Goal: Information Seeking & Learning: Find specific fact

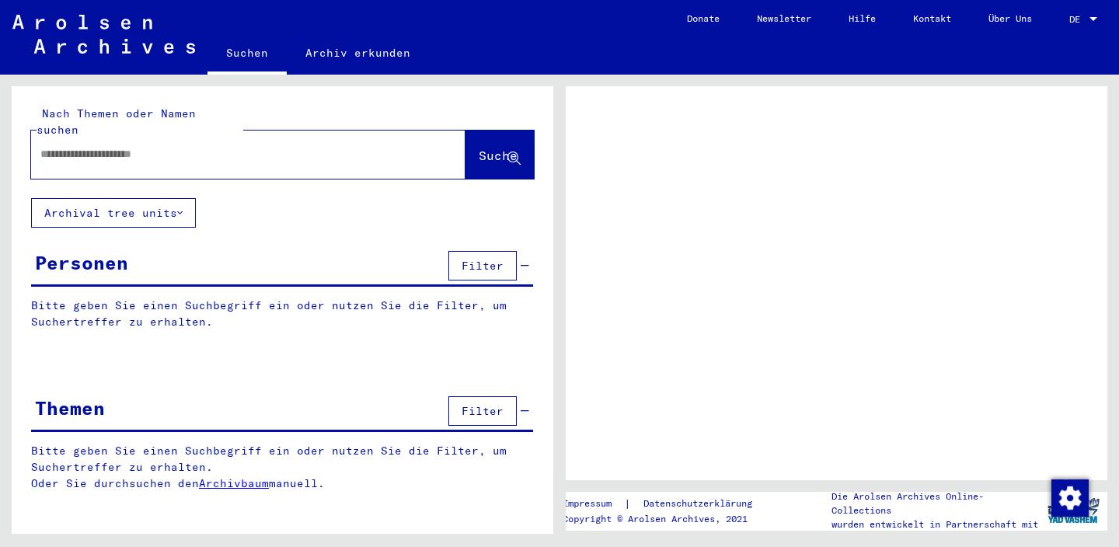
click at [251, 146] on input "text" at bounding box center [234, 154] width 388 height 16
type input "*****"
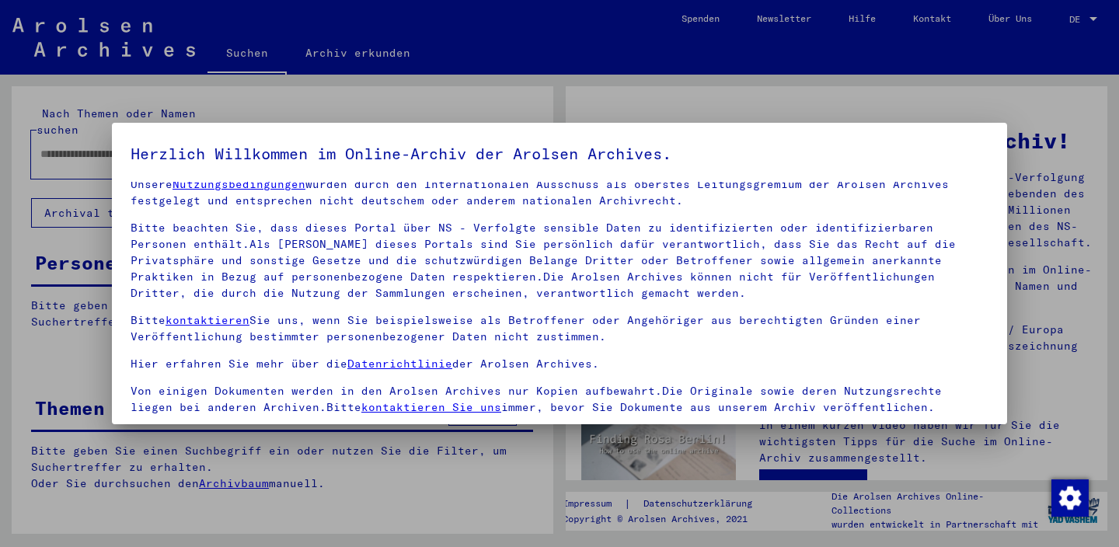
scroll to position [132, 0]
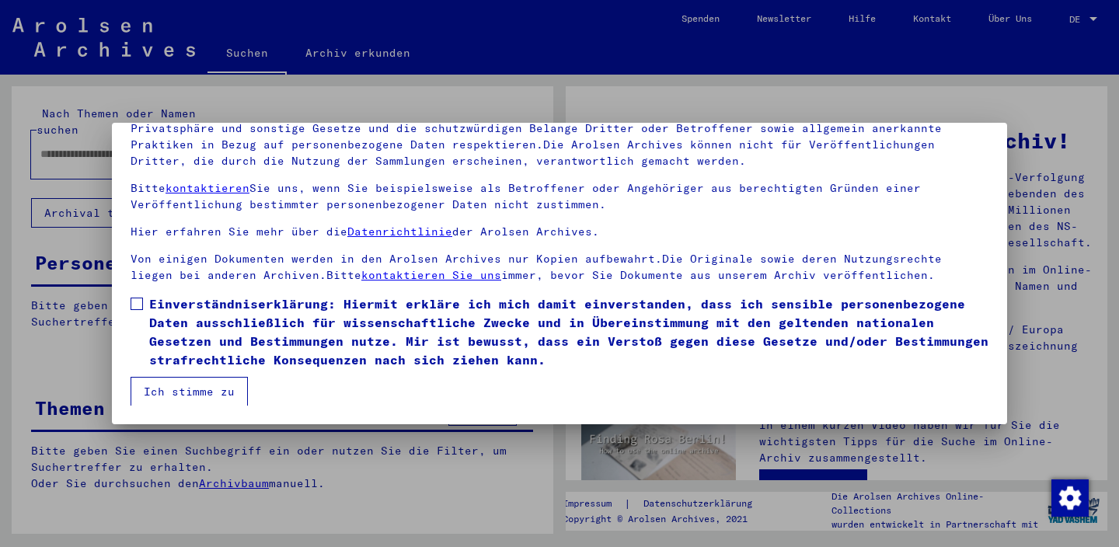
click at [133, 308] on span at bounding box center [137, 304] width 12 height 12
drag, startPoint x: 155, startPoint y: 376, endPoint x: 165, endPoint y: 382, distance: 10.8
click at [157, 377] on mat-dialog-content "Unsere Nutzungsbedingungen wurden durch den Internationalen Ausschuss als obers…" at bounding box center [560, 228] width 896 height 356
click at [193, 391] on button "Ich stimme zu" at bounding box center [189, 392] width 117 height 30
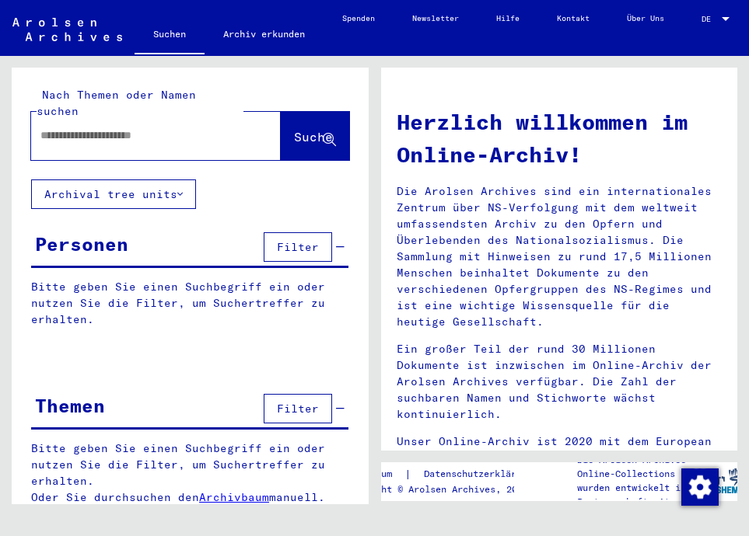
drag, startPoint x: 182, startPoint y: 117, endPoint x: 167, endPoint y: 110, distance: 16.0
click at [180, 127] on input "text" at bounding box center [137, 135] width 194 height 16
type input "*****"
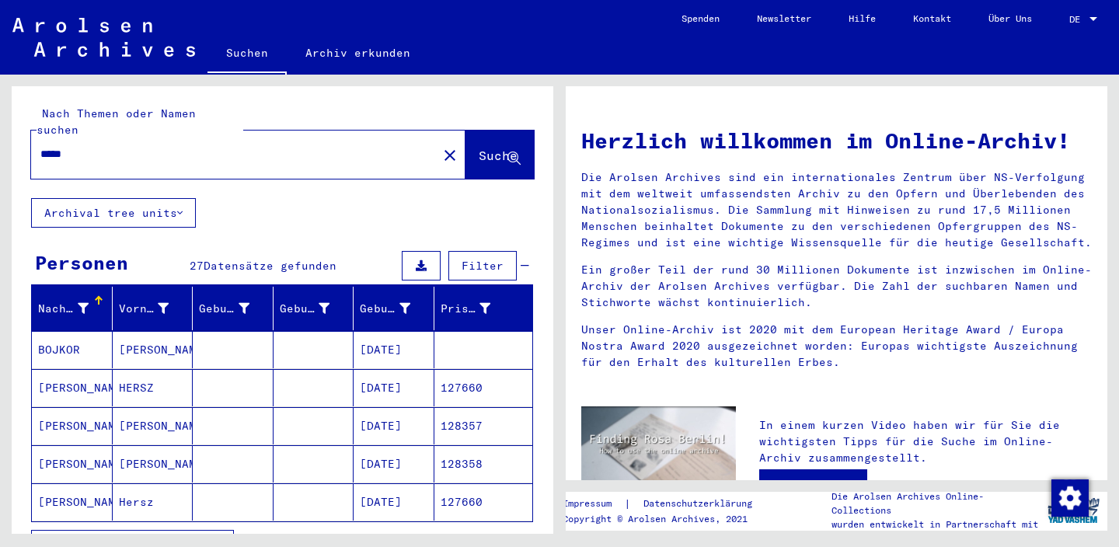
click at [162, 530] on button "Alle Ergebnisse anzeigen" at bounding box center [132, 545] width 203 height 30
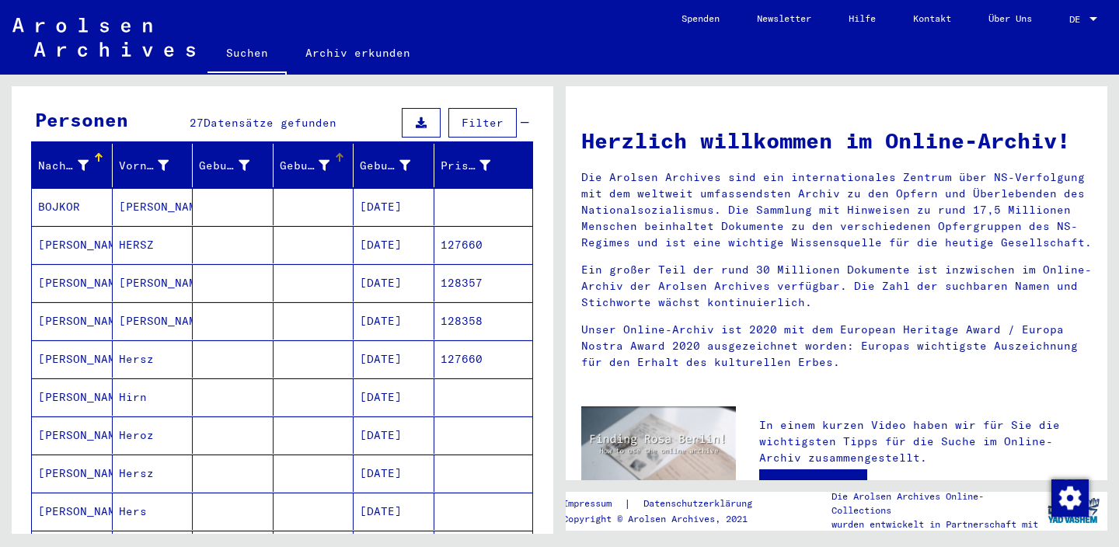
scroll to position [168, 0]
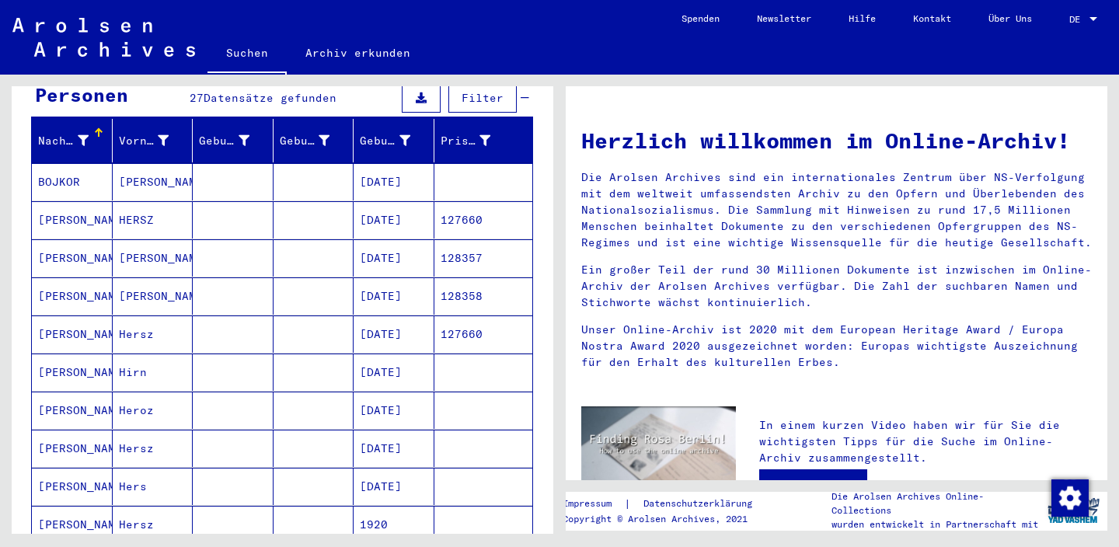
click at [57, 239] on mat-cell "[PERSON_NAME]" at bounding box center [72, 257] width 81 height 37
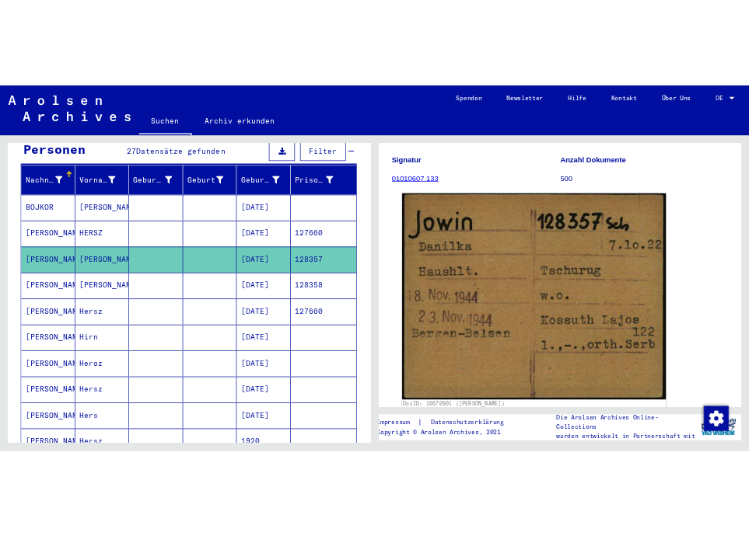
scroll to position [168, 0]
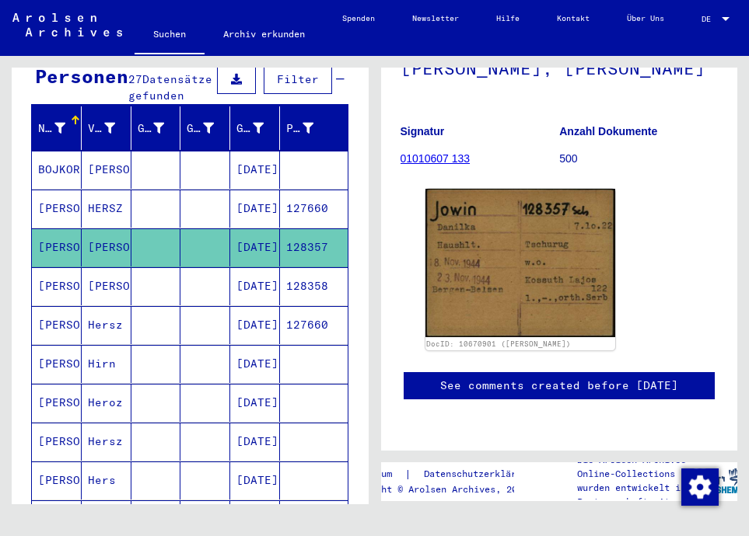
click at [728, 204] on yv-its-full-details "1 Inhaftierungsdokumente / 1.1 Lager und Ghettos / 1.1.6 Konzentrationslager [G…" at bounding box center [559, 184] width 357 height 494
click at [79, 285] on mat-cell "[PERSON_NAME]" at bounding box center [57, 286] width 50 height 38
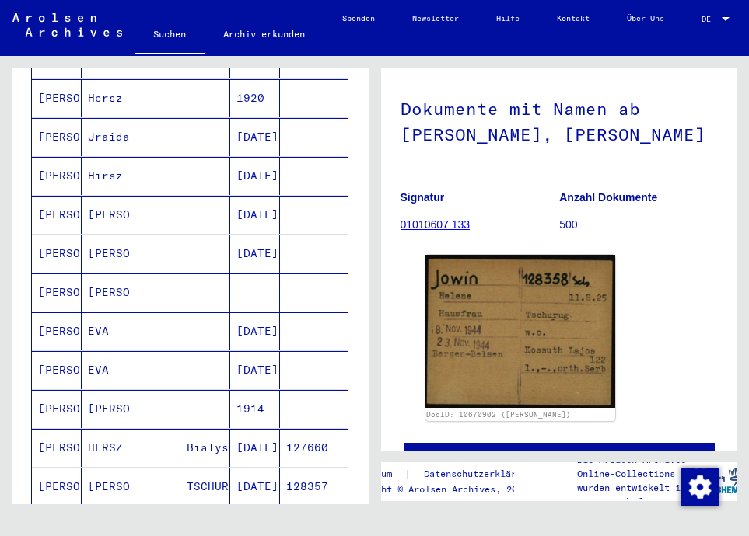
scroll to position [756, 0]
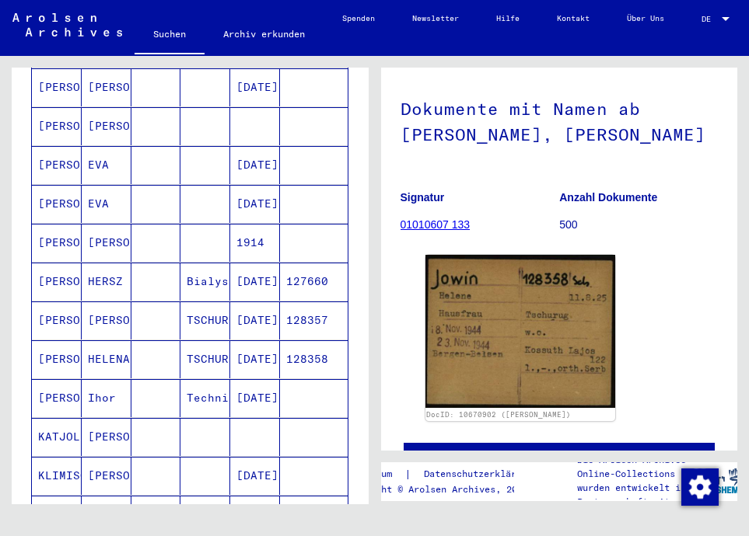
click at [104, 320] on mat-cell "[PERSON_NAME]" at bounding box center [107, 321] width 50 height 38
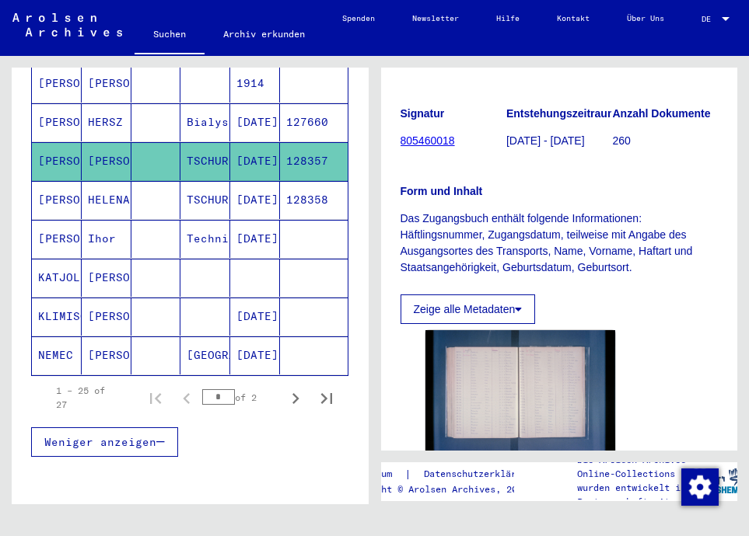
scroll to position [924, 0]
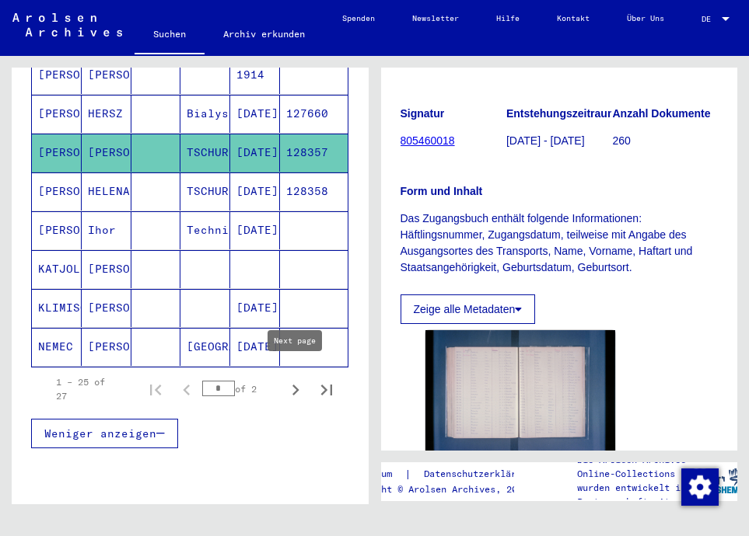
click at [295, 381] on icon "Next page" at bounding box center [296, 390] width 22 height 22
type input "*"
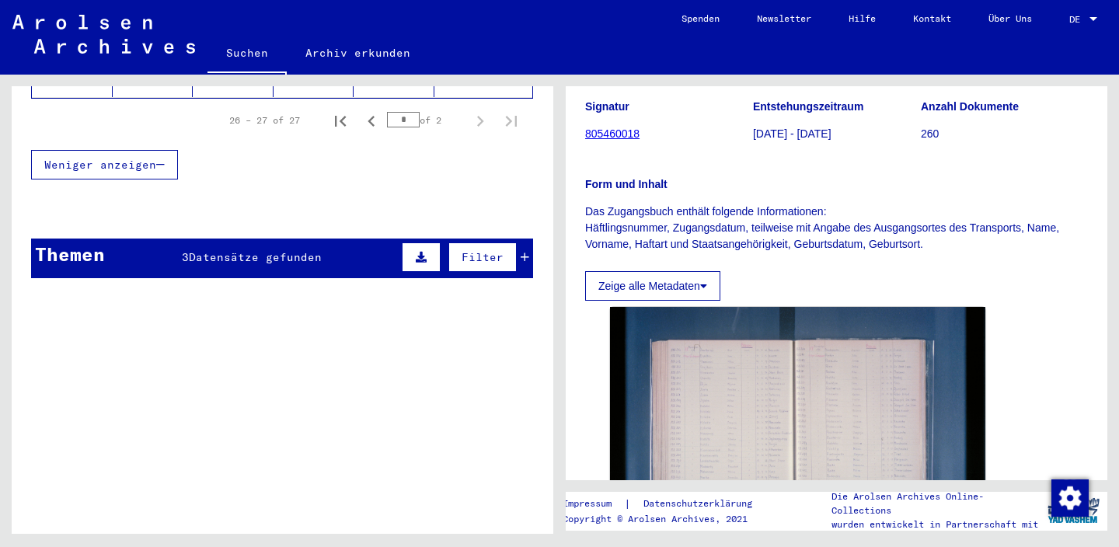
scroll to position [0, 0]
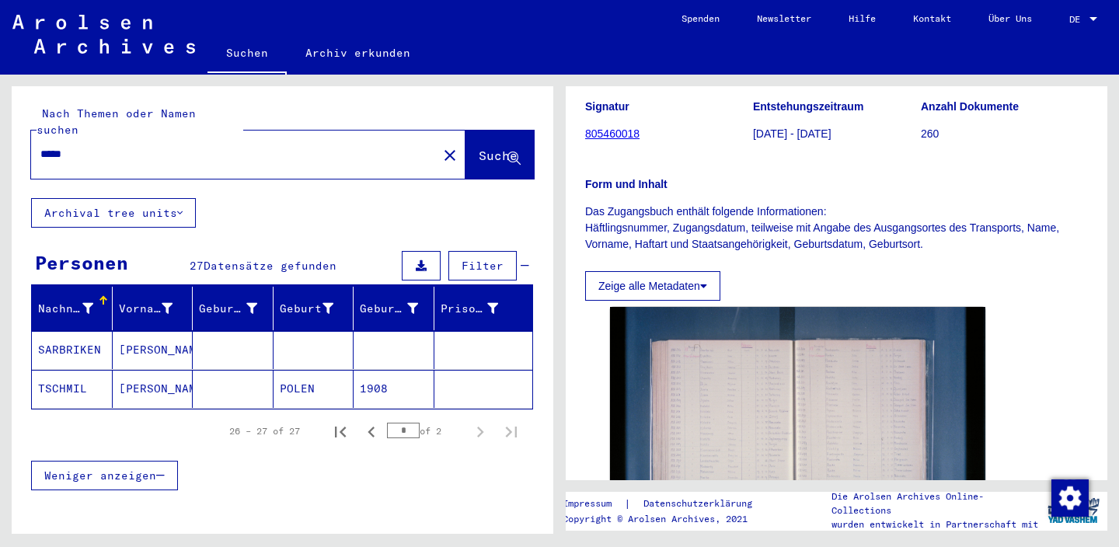
click at [100, 146] on input "*****" at bounding box center [234, 154] width 388 height 16
type input "*****"
